Goal: Check status: Check status

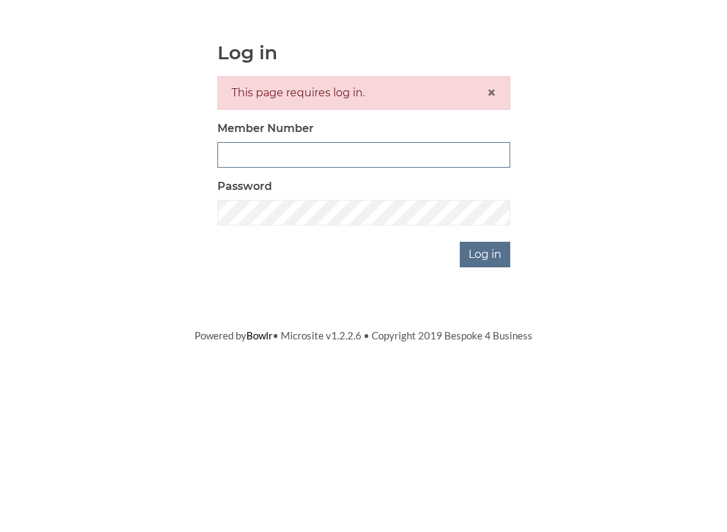
type input "3771"
click at [486, 364] on input "Log in" at bounding box center [485, 377] width 50 height 26
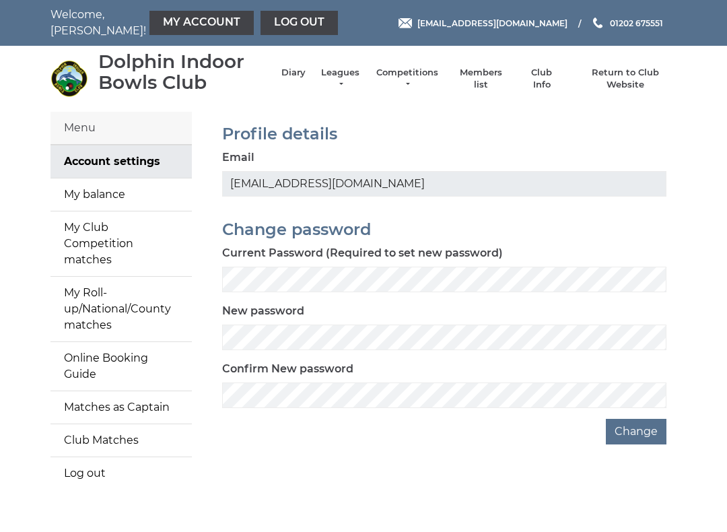
click at [306, 77] on link "Diary" at bounding box center [293, 73] width 24 height 12
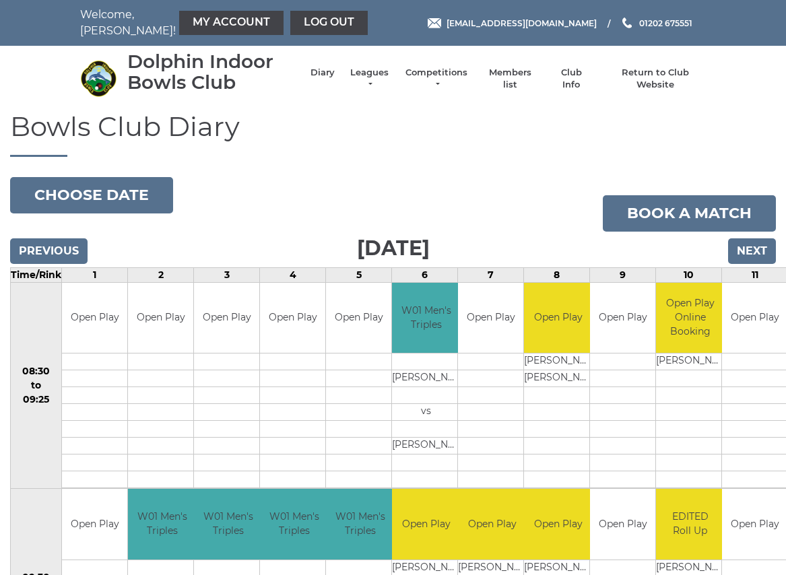
scroll to position [1, 0]
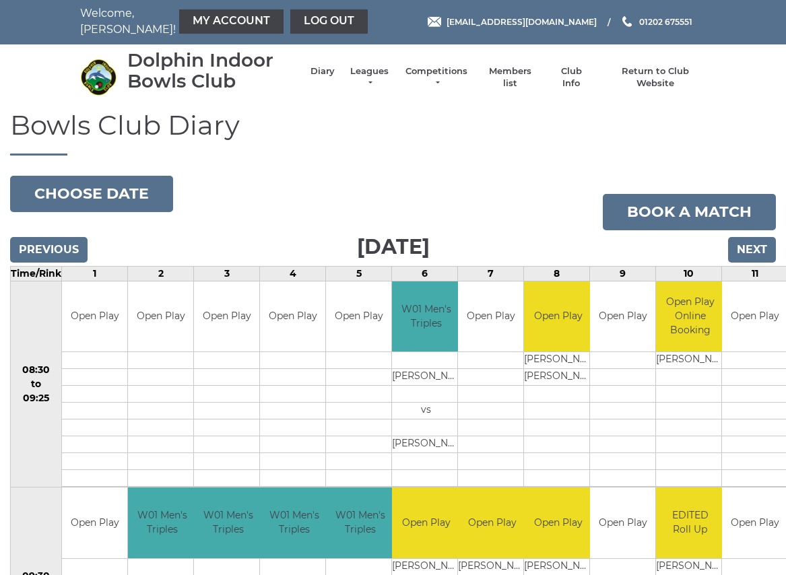
click at [764, 249] on input "Next" at bounding box center [752, 250] width 48 height 26
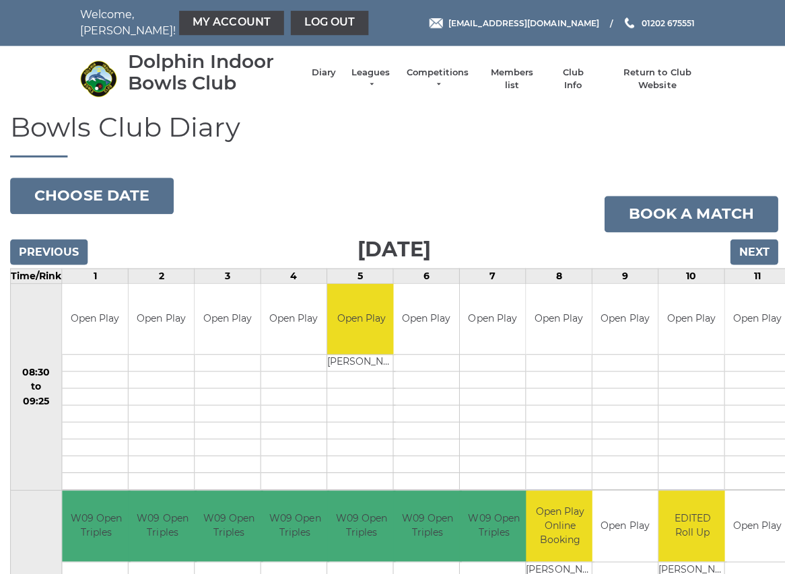
click at [758, 249] on input "Next" at bounding box center [751, 251] width 48 height 26
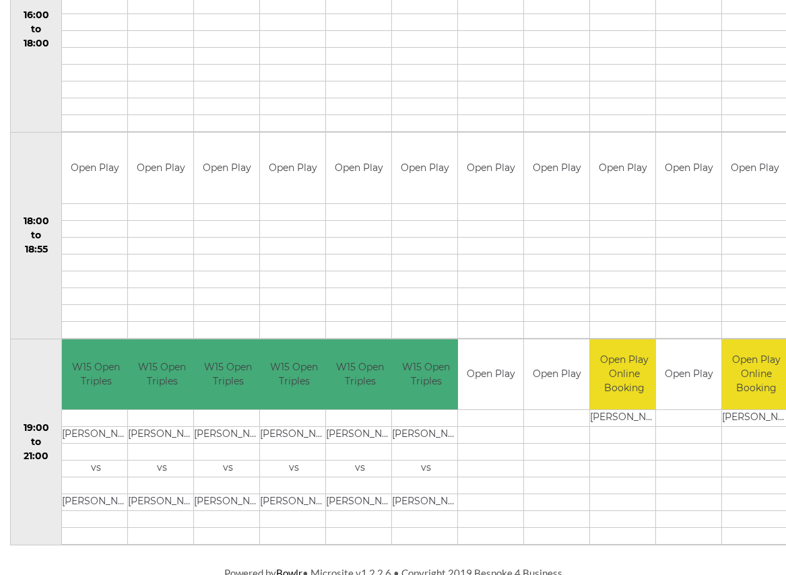
scroll to position [1181, 0]
